Goal: Navigation & Orientation: Find specific page/section

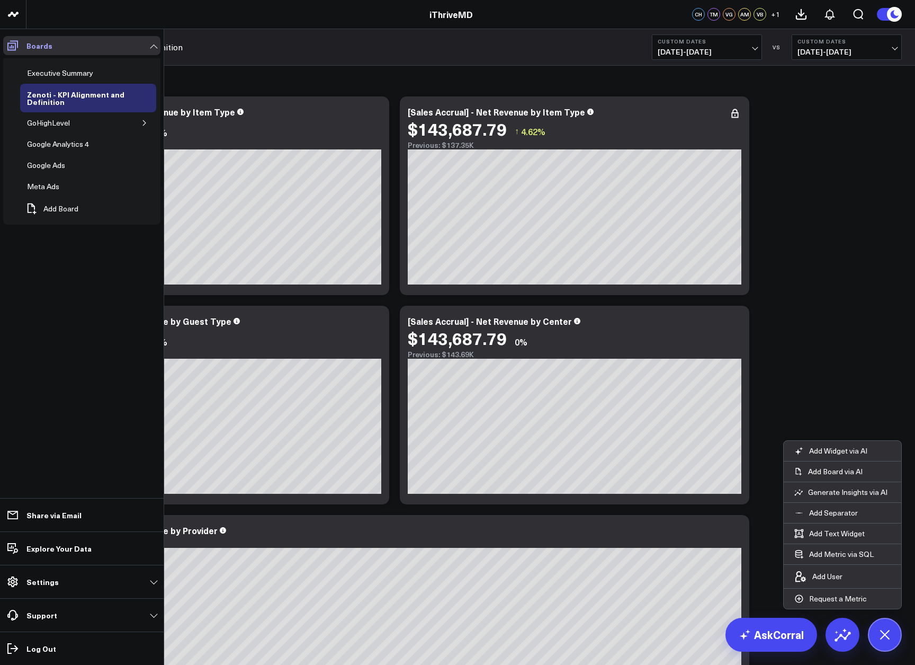
click at [12, 49] on icon at bounding box center [12, 45] width 13 height 13
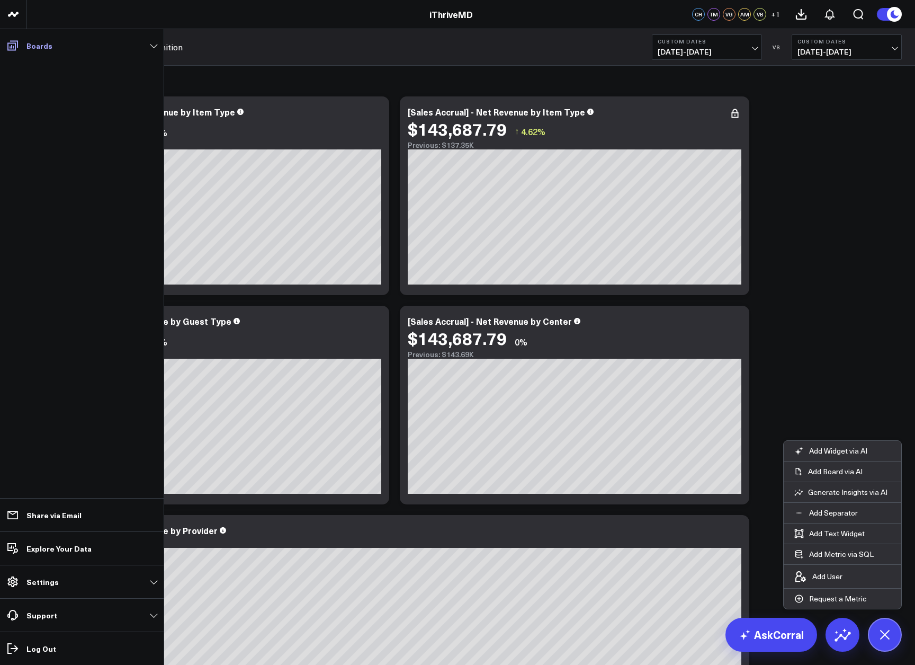
click at [12, 49] on icon at bounding box center [12, 45] width 13 height 13
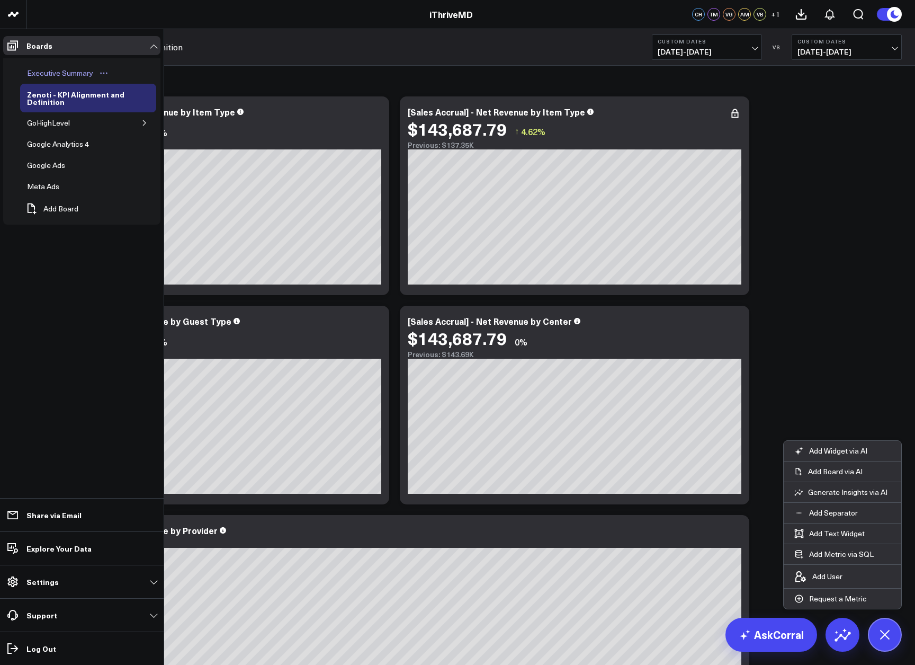
click at [43, 76] on div "Executive Summary" at bounding box center [60, 73] width 72 height 13
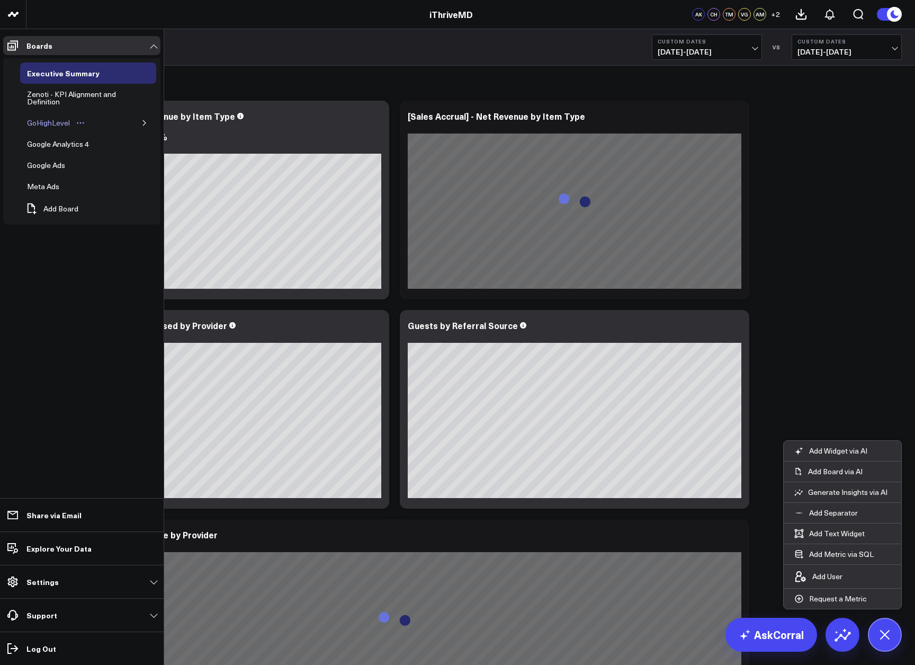
click at [50, 121] on div "GoHighLevel" at bounding box center [48, 123] width 48 height 13
